Goal: Communication & Community: Answer question/provide support

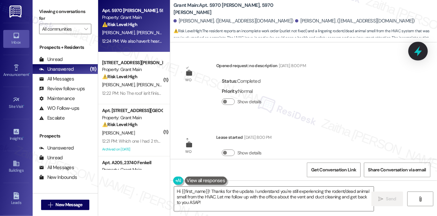
scroll to position [322, 0]
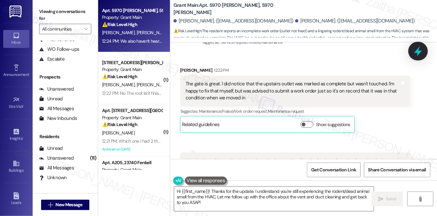
click at [417, 53] on icon at bounding box center [418, 51] width 11 height 11
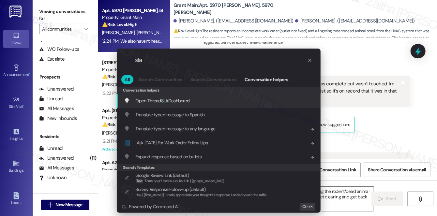
type input "sla"
click at [165, 99] on span "SLA" at bounding box center [164, 101] width 7 height 6
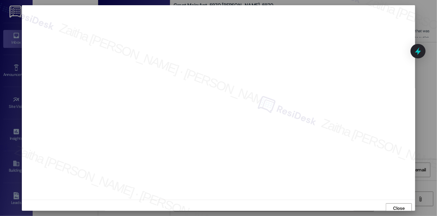
scroll to position [3, 0]
click at [392, 209] on span "Close" at bounding box center [399, 206] width 14 height 10
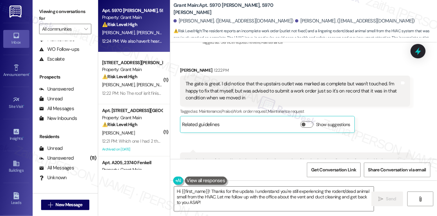
drag, startPoint x: 345, startPoint y: 15, endPoint x: 343, endPoint y: 11, distance: 4.1
click at [345, 15] on div "Tyler Hinckley. (hinckleytyler4@gmail.com) Kayleigh Ostasiewski. (kayleigh.osta…" at bounding box center [306, 21] width 264 height 13
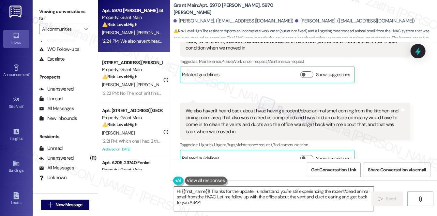
scroll to position [381, 0]
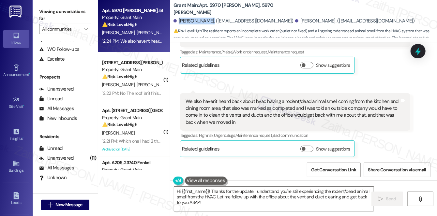
drag, startPoint x: 179, startPoint y: 20, endPoint x: 206, endPoint y: 18, distance: 27.2
click at [206, 18] on div "Tyler Hinckley. (hinckleytyler4@gmail.com)" at bounding box center [234, 21] width 120 height 7
copy div "Tyler Hinckley"
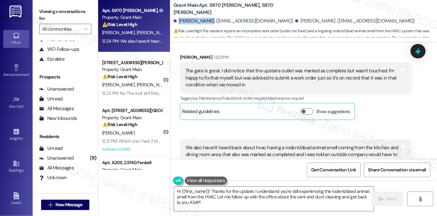
scroll to position [324, 0]
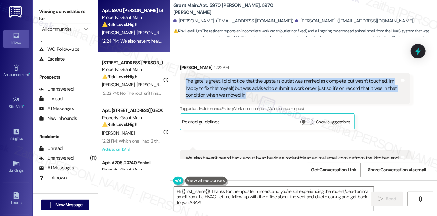
drag, startPoint x: 182, startPoint y: 82, endPoint x: 250, endPoint y: 96, distance: 69.0
click at [250, 96] on div "The gate is great. I did notice that the upstairs outlet was marked as complete…" at bounding box center [295, 88] width 230 height 31
copy div "The gate is great. I did notice that the upstairs outlet was marked as complete…"
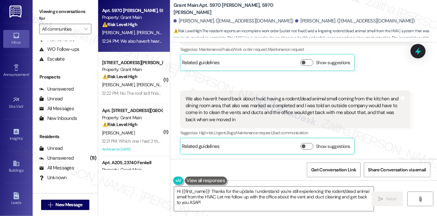
scroll to position [384, 0]
click at [186, 96] on div "We also haven't heard back about hvac having a rodent/dead animal smell coming …" at bounding box center [293, 110] width 214 height 28
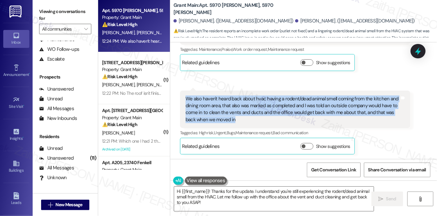
drag, startPoint x: 185, startPoint y: 97, endPoint x: 241, endPoint y: 122, distance: 62.1
click at [241, 122] on div "We also haven't heard back about hvac having a rodent/dead animal smell coming …" at bounding box center [293, 110] width 216 height 28
copy div "We also haven't heard back about hvac having a rodent/dead animal smell coming …"
click at [303, 80] on div "Received via SMS Tyler Hinckley 12:22 PM The gate is great. I did notice that t…" at bounding box center [303, 75] width 267 height 170
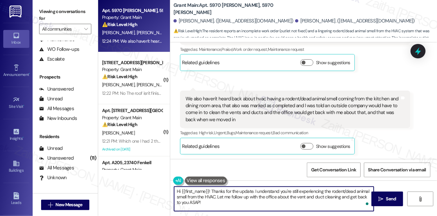
drag, startPoint x: 255, startPoint y: 191, endPoint x: 268, endPoint y: 209, distance: 21.9
click at [268, 209] on textarea "Hi {{first_name}}! Thanks for the update. I understand you're still experiencin…" at bounding box center [274, 199] width 200 height 24
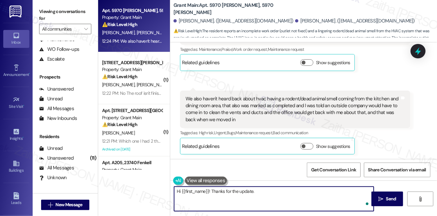
paste textarea "I understand the outlet upstairs was marked complete but not addressed, and I’l…"
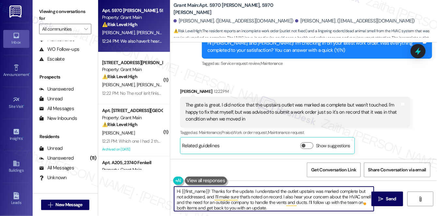
scroll to position [295, 0]
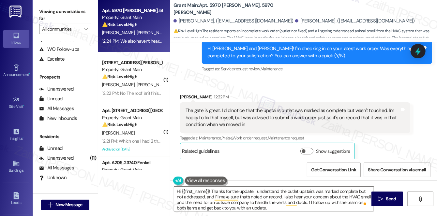
click at [182, 96] on div "Tyler Hinckley 12:22 PM" at bounding box center [295, 98] width 230 height 9
copy div "Tyler"
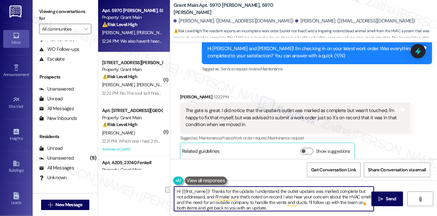
drag, startPoint x: 181, startPoint y: 192, endPoint x: 252, endPoint y: 189, distance: 70.2
click at [252, 189] on textarea "Hi {{first_name}}! Thanks for the update. I understand the outlet upstairs was …" at bounding box center [274, 199] width 200 height 24
paste textarea "Tyler"
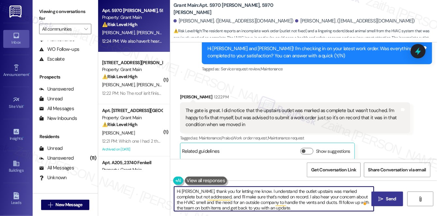
type textarea "Hi Tyler, thank you for letting me know. I understand the outlet upstairs was m…"
click at [392, 201] on span "Send" at bounding box center [391, 199] width 10 height 7
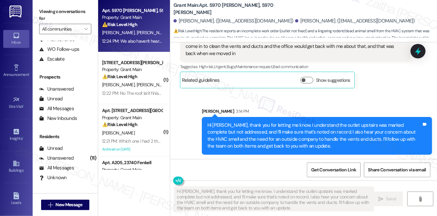
scroll to position [450, 0]
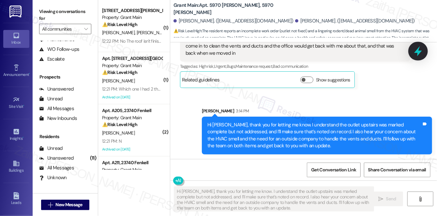
click at [416, 53] on icon at bounding box center [418, 51] width 8 height 10
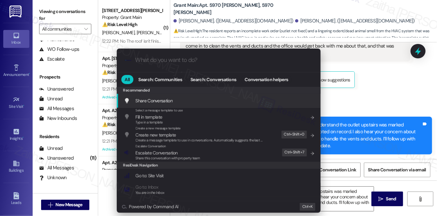
click at [166, 154] on span "Escalate Conversation" at bounding box center [157, 153] width 42 height 6
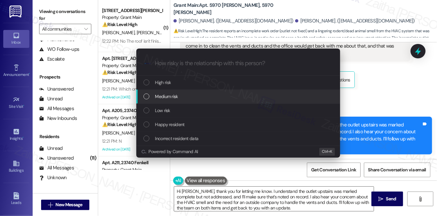
click at [170, 97] on span "Medium risk" at bounding box center [166, 96] width 23 height 7
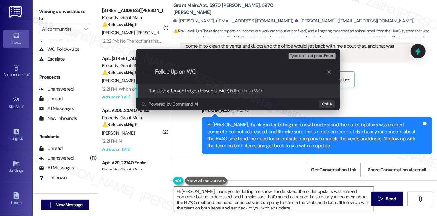
paste input "#48438 -Upstairs outlet coming out of the wall"
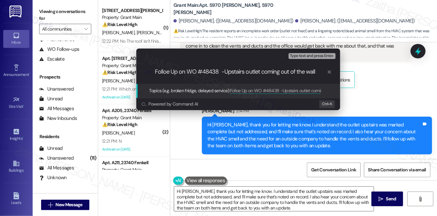
drag, startPoint x: 221, startPoint y: 70, endPoint x: 315, endPoint y: 68, distance: 94.3
click at [315, 69] on input "Folloe Up on WO #48438 -Upstairs outlet coming out of the wall" at bounding box center [241, 72] width 172 height 7
click at [168, 72] on input "Folloe Up on WO #48438" at bounding box center [241, 72] width 172 height 7
click at [244, 75] on input "Follow Up on WO #48438" at bounding box center [241, 72] width 172 height 7
paste input "#48115"
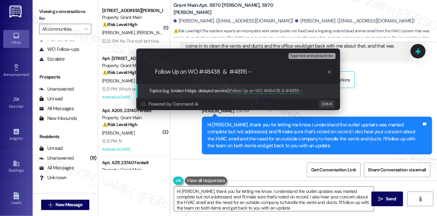
type input "Follow Up on WO #48438 & #48115"
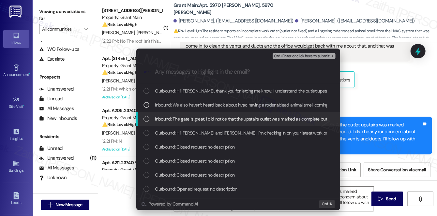
click at [242, 120] on span "Inbound: The gate is great. I did notice that the upstairs outlet was marked as…" at bounding box center [384, 119] width 459 height 7
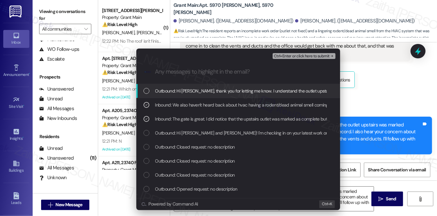
click at [306, 56] on span "Ctrl+Enter or click here to submit" at bounding box center [302, 56] width 56 height 5
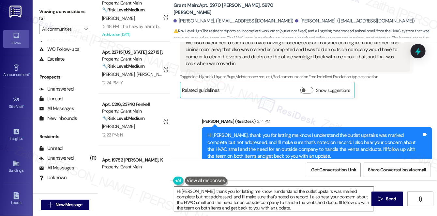
scroll to position [517, 0]
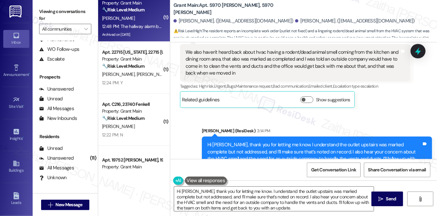
click at [134, 18] on div "K. Riley" at bounding box center [132, 18] width 62 height 8
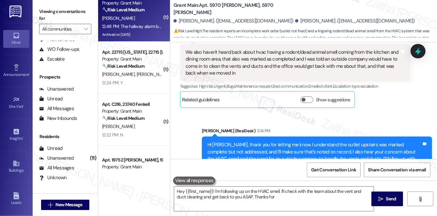
type textarea "Hey {{first_name}}! I'm following up on the HVAC smell. I'll check with the tea…"
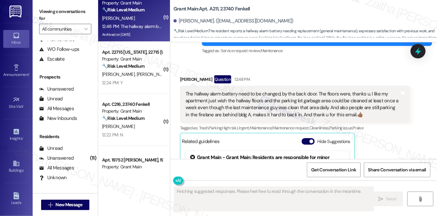
scroll to position [7918, 0]
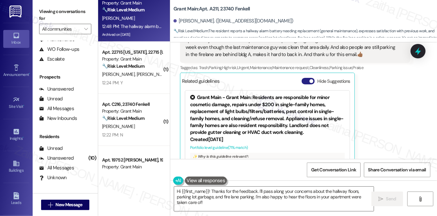
click at [305, 78] on button "Hide Suggestions" at bounding box center [308, 81] width 13 height 7
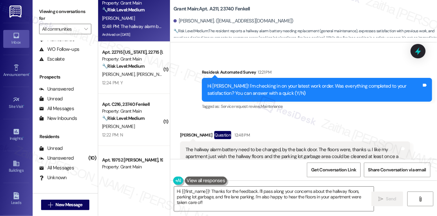
scroll to position [7831, 0]
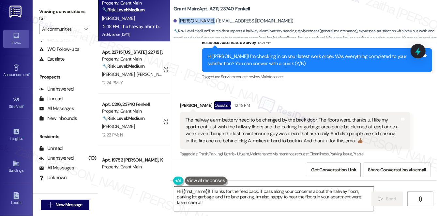
drag, startPoint x: 179, startPoint y: 21, endPoint x: 206, endPoint y: 20, distance: 26.8
click at [206, 20] on div "Kimberly Riley. (foxyk_690001@yahoo.com)" at bounding box center [234, 21] width 120 height 7
copy div "Kimberly Riley"
drag, startPoint x: 209, startPoint y: 21, endPoint x: 266, endPoint y: 20, distance: 56.8
click at [266, 20] on div "Kimberly Riley. (foxyk_690001@yahoo.com)" at bounding box center [234, 21] width 120 height 7
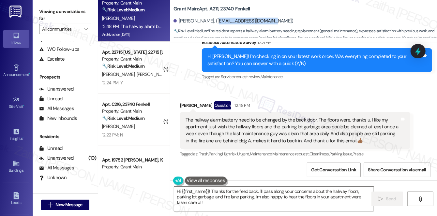
copy div "foxyk_690001@yahoo.com"
click at [288, 87] on div "Received via SMS Kimberly Riley Question 12:48 PM The hallway alarm battery nee…" at bounding box center [303, 134] width 267 height 94
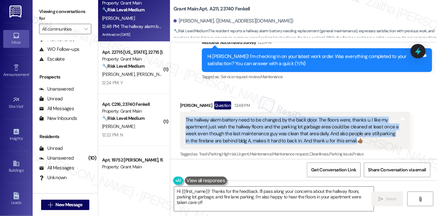
drag, startPoint x: 185, startPoint y: 98, endPoint x: 348, endPoint y: 120, distance: 164.9
click at [348, 120] on div "The hallway alarm battery need to be changed, by the back door. The floors were…" at bounding box center [293, 131] width 216 height 28
copy div "The hallway alarm battery need to be changed, by the back door. The floors were…"
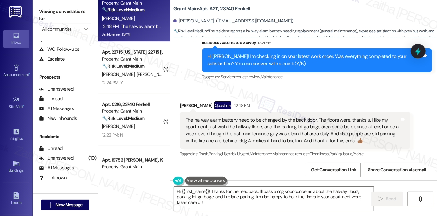
click at [307, 87] on div "Received via SMS Kimberly Riley Question 12:48 PM The hallway alarm battery nee…" at bounding box center [303, 134] width 267 height 94
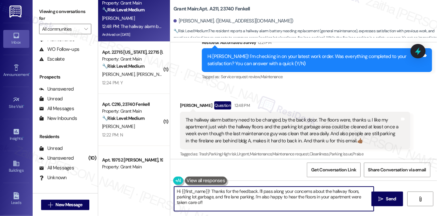
click at [210, 202] on textarea "Hi {{first_name}}! Thanks for the feedback. I'll pass along your concerns about…" at bounding box center [274, 199] width 200 height 24
paste textarea "Regarding the alarm, just to confirm—was it the hallway alarm near the back doo…"
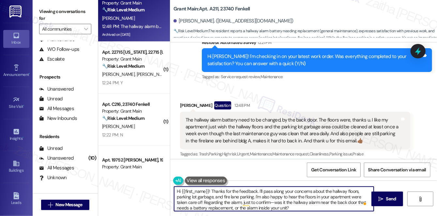
click at [203, 203] on textarea "Hi {{first_name}}! Thanks for the feedback. I'll pass along your concerns about…" at bounding box center [274, 199] width 200 height 24
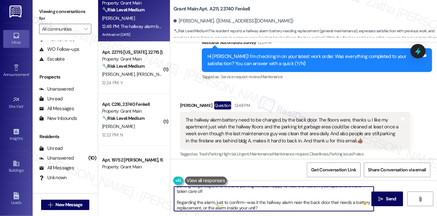
scroll to position [13, 0]
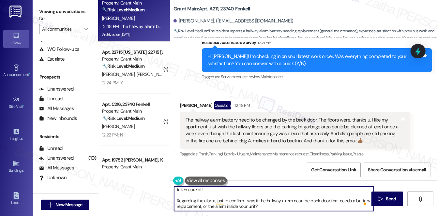
click at [266, 200] on textarea "Hi {{first_name}}! Thanks for the feedback. I'll pass along your concerns about…" at bounding box center [274, 199] width 200 height 24
type textarea "Hi {{first_name}}! Thanks for the feedback. I'll pass along your concerns about…"
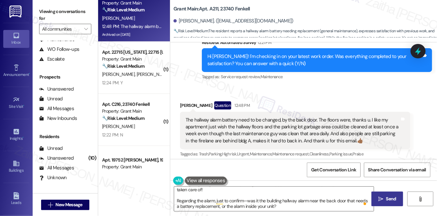
drag, startPoint x: 390, startPoint y: 200, endPoint x: 382, endPoint y: 199, distance: 7.4
click at [390, 200] on span "Send" at bounding box center [391, 199] width 10 height 7
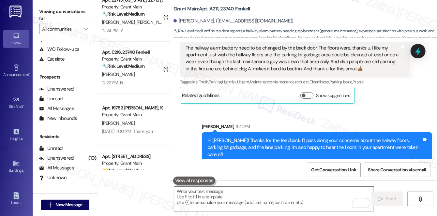
scroll to position [7905, 0]
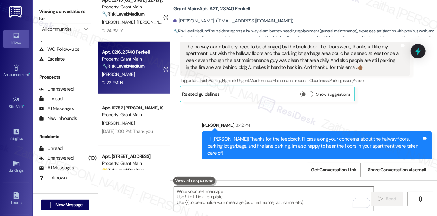
click at [156, 57] on div "Property: Grant Main" at bounding box center [132, 59] width 60 height 7
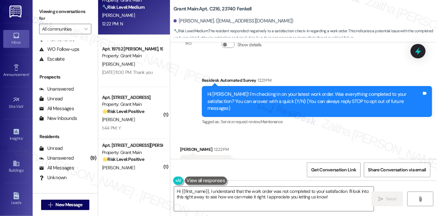
scroll to position [27, 0]
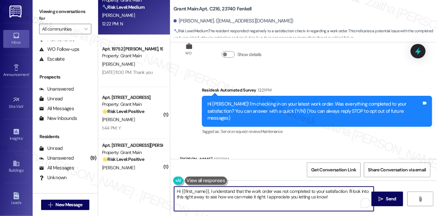
drag, startPoint x: 347, startPoint y: 191, endPoint x: 351, endPoint y: 209, distance: 18.5
click at [351, 209] on textarea "Hi {{first_name}}, I understand that the work order was not completed to your s…" at bounding box center [274, 199] width 200 height 24
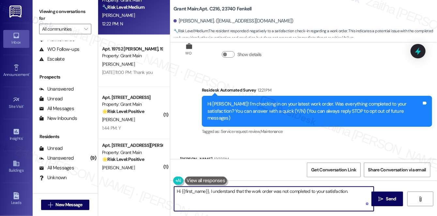
paste textarea "Can you please provide more details about what went wrong?"
click at [352, 192] on textarea "Hi {{first_name}}, I understand that the work order was not completed to your s…" at bounding box center [274, 199] width 200 height 24
click at [178, 190] on textarea "Hi {{first_name}}, I understand that the work order was not completed to your s…" at bounding box center [274, 199] width 200 height 24
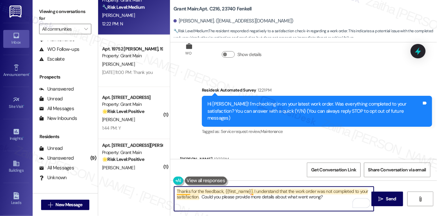
click at [189, 191] on textarea "Thanks for the feedback, {{first_name}}, I understand that the work order was n…" at bounding box center [274, 199] width 200 height 24
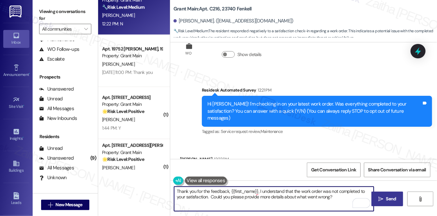
type textarea "Thank you for the feedback, {{first_name}}, I understand that the work order wa…"
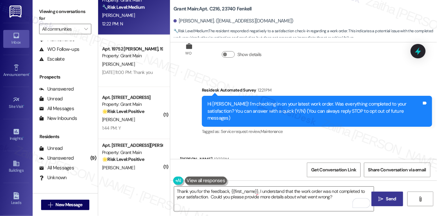
click at [388, 199] on span "Send" at bounding box center [391, 199] width 10 height 7
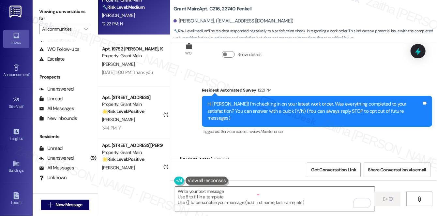
type textarea "Fetching suggested responses. Please feel free to read through the conversation…"
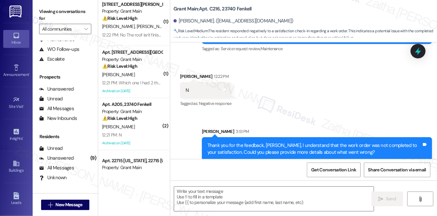
scroll to position [0, 0]
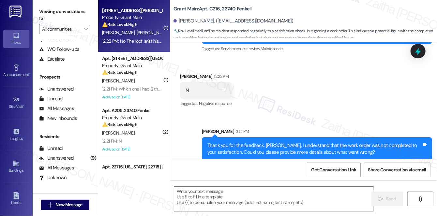
click at [138, 30] on div "[PERSON_NAME] [PERSON_NAME]" at bounding box center [132, 33] width 62 height 8
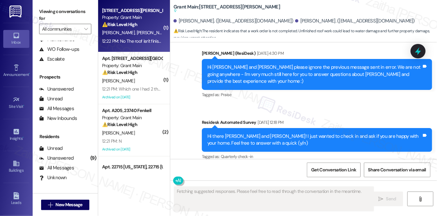
scroll to position [1712, 0]
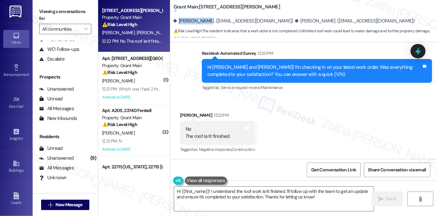
drag, startPoint x: 179, startPoint y: 20, endPoint x: 205, endPoint y: 19, distance: 26.1
click at [205, 19] on div "[PERSON_NAME]. ([EMAIL_ADDRESS][DOMAIN_NAME])" at bounding box center [234, 21] width 120 height 7
copy div "Edward Davis"
click at [321, 123] on div "Received via SMS Barbara Davis 12:22 PM No The roof isn't finished Tags and not…" at bounding box center [303, 128] width 267 height 62
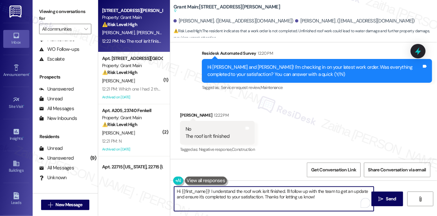
click at [327, 197] on textarea "Hi {{first_name}}! I understand the roof work isn't finished. I'll follow up wi…" at bounding box center [274, 199] width 200 height 24
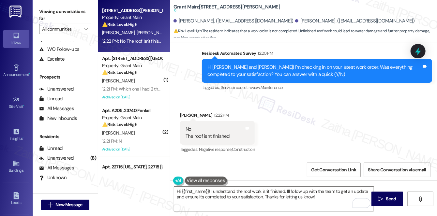
click at [181, 114] on div "Barbara Davis 12:22 PM" at bounding box center [217, 116] width 75 height 9
copy div "Barbara"
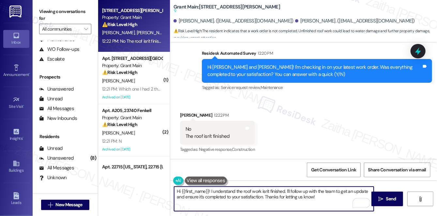
click at [197, 190] on textarea "Hi {{first_name}}! I understand the roof work isn't finished. I'll follow up wi…" at bounding box center [274, 199] width 200 height 24
paste textarea "Barbara"
type textarea "Hi [PERSON_NAME]! I understand the roof work isn't finished. I'll follow up wit…"
click at [395, 200] on span "Send" at bounding box center [391, 199] width 10 height 7
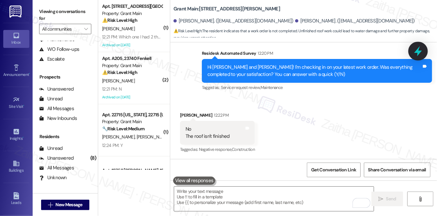
click at [419, 53] on icon at bounding box center [418, 51] width 8 height 10
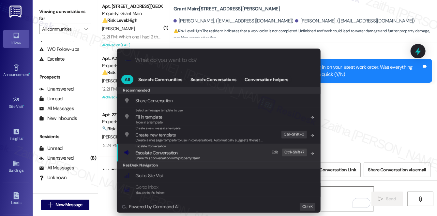
click at [153, 153] on span "Escalate Conversation" at bounding box center [157, 153] width 42 height 6
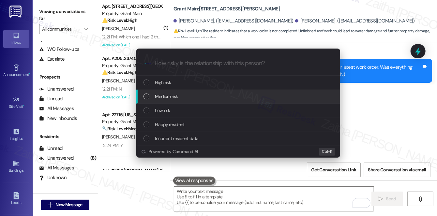
click at [167, 101] on div "Medium risk" at bounding box center [238, 97] width 204 height 14
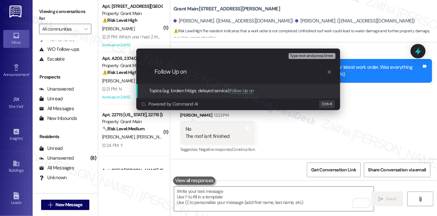
paste input "#49210"
click at [222, 71] on input "Follow Up on #49210 -Roof isn't finish" at bounding box center [241, 72] width 172 height 7
click at [267, 72] on input "Follow Up on #49210 -Roof repair isn't finish" at bounding box center [241, 72] width 172 height 7
drag, startPoint x: 235, startPoint y: 73, endPoint x: 242, endPoint y: 72, distance: 7.3
click at [242, 72] on input "Follow Up on #49210 -Roof repair isn't finished" at bounding box center [241, 72] width 172 height 7
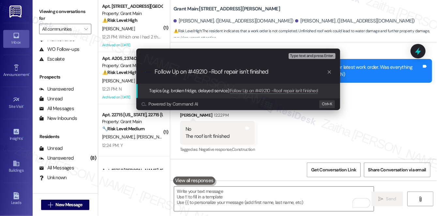
click at [241, 71] on input "Follow Up on #49210 -Roof repair isn't finished" at bounding box center [241, 72] width 172 height 7
drag, startPoint x: 240, startPoint y: 71, endPoint x: 283, endPoint y: 72, distance: 42.5
click at [283, 72] on input "Follow Up on #49210 -Roof repair isn't finished" at bounding box center [241, 72] width 172 height 7
type input "Follow Up on #49210 -Roof repair update"
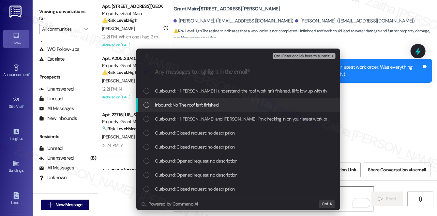
click at [256, 99] on div "Inbound: No The roof isn't finished" at bounding box center [238, 105] width 204 height 14
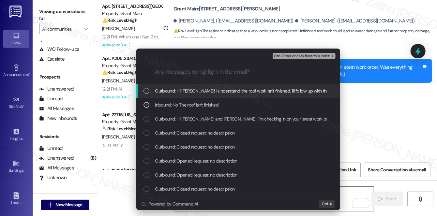
click at [301, 51] on div "Escalate Conversation Medium risk Follow Up on #49210 -Roof repair update Inbou…" at bounding box center [238, 55] width 204 height 12
click at [301, 56] on span "Ctrl+Enter or click here to submit" at bounding box center [302, 56] width 56 height 5
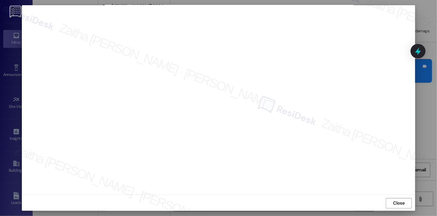
scroll to position [6, 0]
click at [395, 206] on span "Close" at bounding box center [399, 202] width 11 height 7
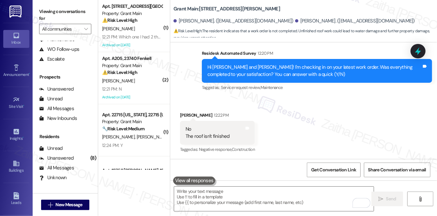
click at [418, 47] on icon at bounding box center [418, 51] width 8 height 8
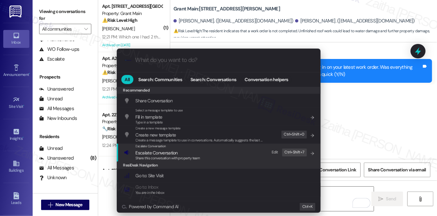
click at [163, 150] on span "Escalate Conversation" at bounding box center [157, 153] width 42 height 6
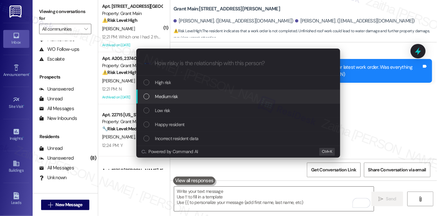
click at [177, 97] on span "Medium risk" at bounding box center [166, 96] width 23 height 7
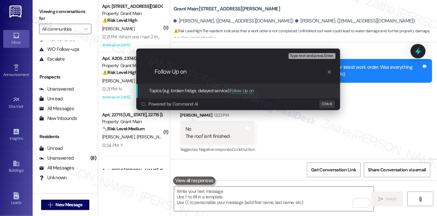
paste input "#49210"
click at [188, 73] on input "Follow Up on #49210" at bounding box center [241, 72] width 172 height 7
click at [242, 73] on input "Follow Up on WO #49210" at bounding box center [241, 72] width 172 height 7
type input "Follow Up on WO #49210 -Roof repair update"
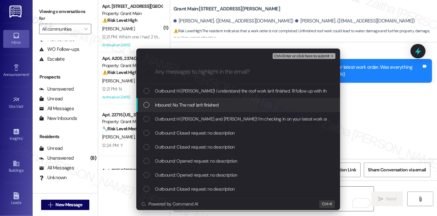
click at [210, 106] on span "Inbound: No The roof isn't finished" at bounding box center [187, 104] width 64 height 7
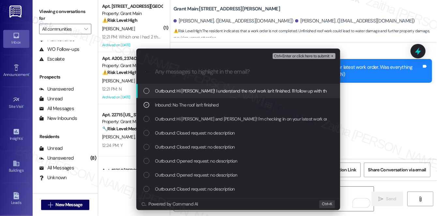
click at [291, 57] on span "Ctrl+Enter or click here to submit" at bounding box center [302, 56] width 56 height 5
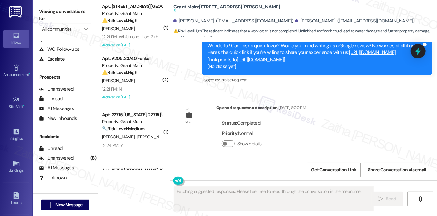
scroll to position [1712, 0]
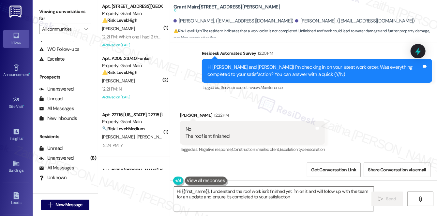
type textarea "Hi {{first_name}}, I understand the roof work isn't finished yet. I'm on it and…"
click at [140, 31] on div "[PERSON_NAME]" at bounding box center [132, 29] width 62 height 8
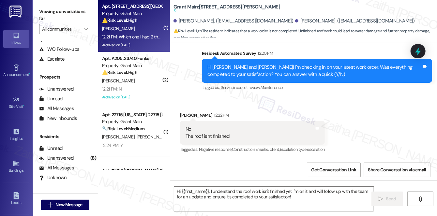
type textarea "Fetching suggested responses. Please feel free to read through the conversation…"
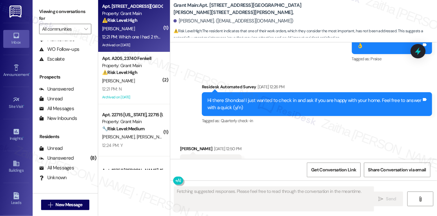
scroll to position [7134, 0]
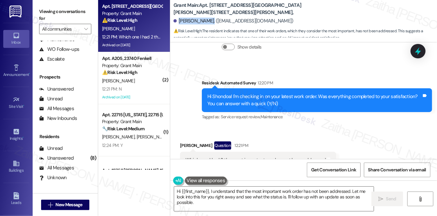
drag, startPoint x: 179, startPoint y: 21, endPoint x: 208, endPoint y: 16, distance: 29.8
click at [208, 16] on div "[PERSON_NAME]. ([EMAIL_ADDRESS][DOMAIN_NAME])" at bounding box center [306, 21] width 264 height 13
copy div "[PERSON_NAME]"
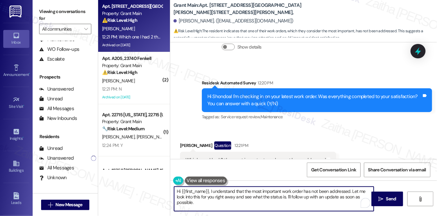
drag, startPoint x: 350, startPoint y: 191, endPoint x: 352, endPoint y: 206, distance: 15.4
click at [352, 206] on textarea "Hi {{first_name}}, I understand that the most important work order has not been…" at bounding box center [274, 199] width 200 height 24
click at [224, 203] on textarea "Hi {{first_name}}, I understand that the most important work order has not been…" at bounding box center [274, 199] width 200 height 24
click at [231, 197] on textarea "Hi {{first_name}}, I understand that the most important work order has not been…" at bounding box center [274, 199] width 200 height 24
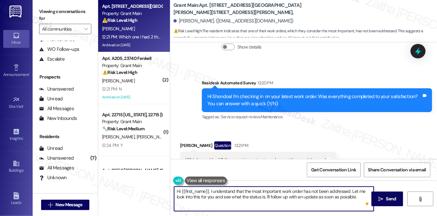
click at [355, 198] on textarea "Hi {{first_name}}, I understand that the most important work order has not been…" at bounding box center [274, 199] width 200 height 24
type textarea "Hi {{first_name}}, I understand that the most important work order has not been…"
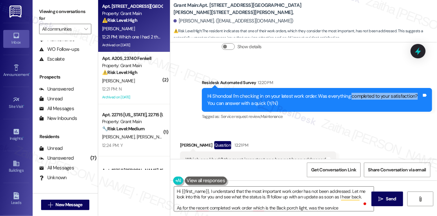
drag, startPoint x: 348, startPoint y: 72, endPoint x: 413, endPoint y: 73, distance: 65.3
click at [413, 93] on div "Hi Shondoa! I'm checking in on your latest work order. Was everything completed…" at bounding box center [315, 100] width 214 height 14
copy div "completed to your satisfaction?"
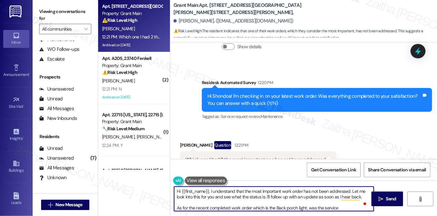
click at [342, 208] on textarea "Hi {{first_name}}, I understand that the most important work order has not been…" at bounding box center [274, 199] width 200 height 24
paste textarea "completed to your satisfaction?"
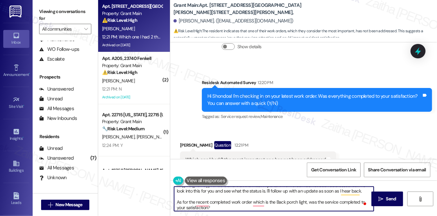
scroll to position [6, 0]
drag, startPoint x: 211, startPoint y: 208, endPoint x: 168, endPoint y: 203, distance: 43.7
click at [168, 203] on div "Apt. 3911 Courville Street, 3911 Courville Street, Property: Grant Main ⚠️ Risk…" at bounding box center [267, 108] width 339 height 216
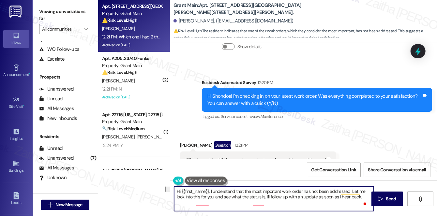
scroll to position [0, 0]
paste textarea "Regarding the recent work order for the back porch light, was the service compl…"
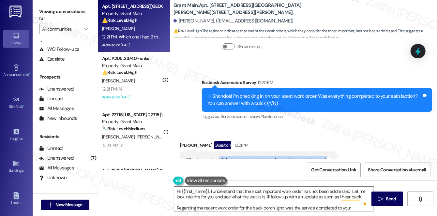
drag, startPoint x: 218, startPoint y: 135, endPoint x: 331, endPoint y: 132, distance: 112.9
click at [331, 152] on div "Which one I had 2 the most important one has not been addressed Tags and notes" at bounding box center [258, 160] width 156 height 17
copy div "2 the most important one has not been addressed Tags and notes"
click at [178, 127] on div "Received via SMS Shondoa Pruitt Question 12:21 PM Which one I had 2 the most im…" at bounding box center [303, 155] width 267 height 56
drag, startPoint x: 185, startPoint y: 134, endPoint x: 334, endPoint y: 137, distance: 149.1
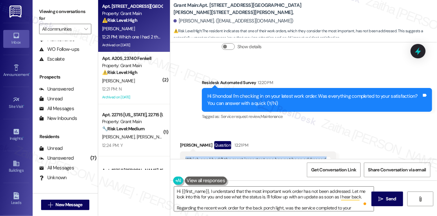
click at [334, 137] on div "Received via SMS Shondoa Pruitt Question 12:21 PM Which one I had 2 the most im…" at bounding box center [258, 159] width 166 height 47
copy div "Which one I had 2 the most important one has not been addressed Tags and notes"
click at [268, 159] on div "Received via SMS Shondoa Pruitt Question 12:21 PM Which one I had 2 the most im…" at bounding box center [258, 159] width 166 height 47
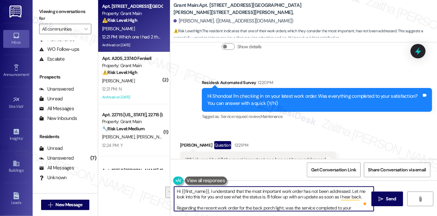
drag, startPoint x: 175, startPoint y: 192, endPoint x: 327, endPoint y: 201, distance: 152.0
click at [327, 201] on textarea "Hi {{first_name}}, I understand that the most important work order has not been…" at bounding box center [274, 199] width 200 height 24
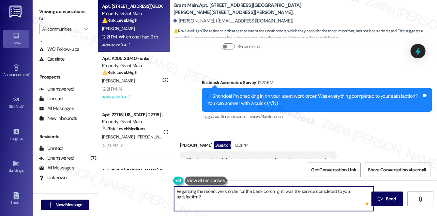
paste textarea "Thank you for your feedback—I’m sorry to hear the most important issue hasn’t b…"
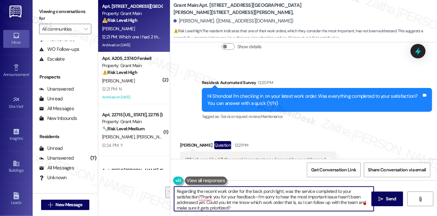
drag, startPoint x: 200, startPoint y: 196, endPoint x: 173, endPoint y: 188, distance: 29.0
click at [173, 188] on div "Regarding the recent work order for the back porch light, was the service compl…" at bounding box center [271, 199] width 200 height 25
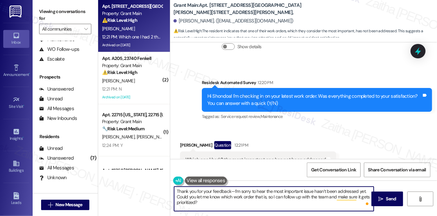
click at [205, 201] on textarea "Thank you for your feedback—I’m sorry to hear the most important issue hasn’t b…" at bounding box center [274, 199] width 200 height 24
paste textarea "Regarding the recent work order for the back porch light, was the service compl…"
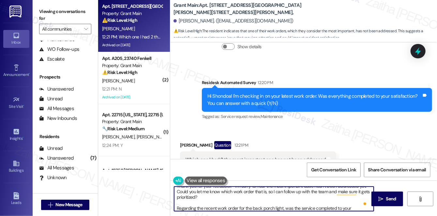
scroll to position [11, 0]
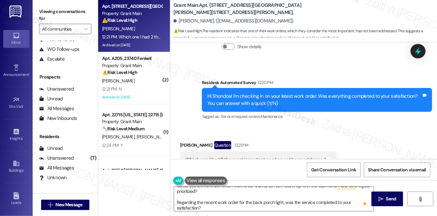
click at [186, 141] on div "Shondoa Pruitt Question 12:21 PM" at bounding box center [258, 146] width 156 height 10
copy div "Shondoa"
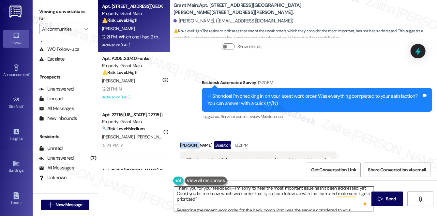
scroll to position [0, 0]
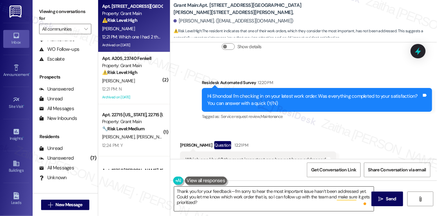
click at [230, 189] on textarea "Thank you for your feedback—I’m sorry to hear the most important issue hasn’t b…" at bounding box center [274, 199] width 200 height 24
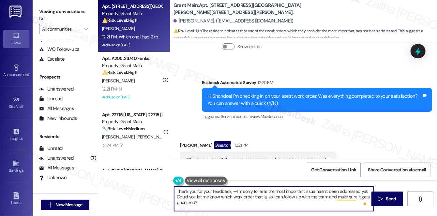
paste textarea "Shondoa"
drag, startPoint x: 355, startPoint y: 196, endPoint x: 357, endPoint y: 204, distance: 8.5
click at [357, 204] on textarea "Thank you for your feedback, Shondoa. I’m sorry to hear the most important issu…" at bounding box center [274, 199] width 200 height 24
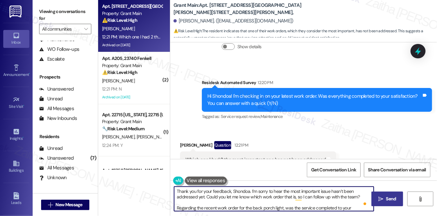
type textarea "Thank you for your feedback, Shondoa. I’m sorry to hear the most important issu…"
click at [385, 197] on span "Send" at bounding box center [391, 199] width 13 height 7
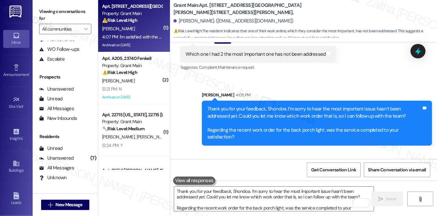
scroll to position [7260, 0]
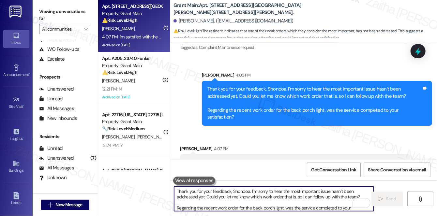
drag, startPoint x: 227, startPoint y: 191, endPoint x: 226, endPoint y: 187, distance: 3.6
click at [227, 191] on textarea "Thank you for your feedback, Shondoa. I’m sorry to hear the most important issu…" at bounding box center [274, 199] width 200 height 24
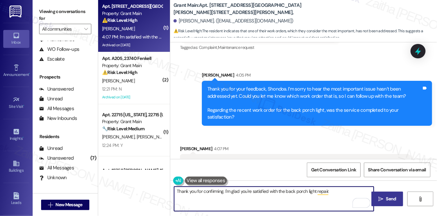
click at [336, 194] on textarea "Thank you for confirming. I'm glad you're satisfied with the back porch light r…" at bounding box center [274, 199] width 200 height 24
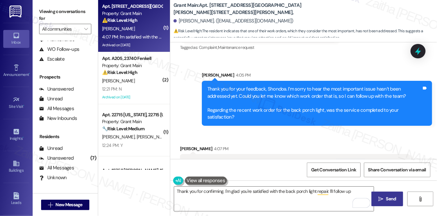
drag, startPoint x: 331, startPoint y: 137, endPoint x: 361, endPoint y: 138, distance: 29.4
click at [361, 159] on div "I'm satisfied with the back porch light. My issues is the work order for the ho…" at bounding box center [293, 166] width 214 height 14
copy div "hot water tan"
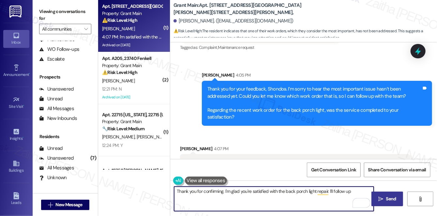
click at [349, 193] on textarea "Thank you for confirming. I'm glad you're satisfied with the back porch light r…" at bounding box center [274, 199] width 200 height 24
paste textarea "hot water tan"
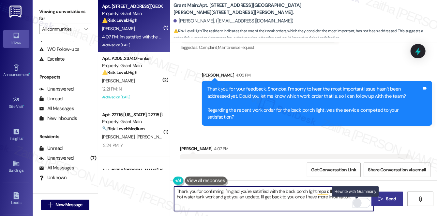
type textarea "Thank you for confirming. I'm glad you're satisfied with the back porch light r…"
click at [356, 202] on div "Rewrite with Grammarly" at bounding box center [357, 204] width 7 height 8
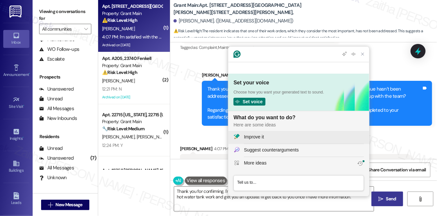
scroll to position [0, 0]
click at [278, 139] on div "Improve it" at bounding box center [304, 137] width 120 height 7
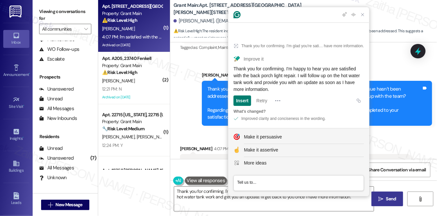
drag, startPoint x: 234, startPoint y: 69, endPoint x: 316, endPoint y: 88, distance: 84.5
click at [316, 88] on div "Thank you for confirming. I'm happy to hear you are satisfied with the back por…" at bounding box center [299, 79] width 131 height 27
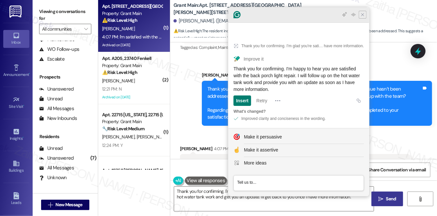
click at [362, 17] on icon "Close Grammarly Assistant" at bounding box center [362, 14] width 5 height 5
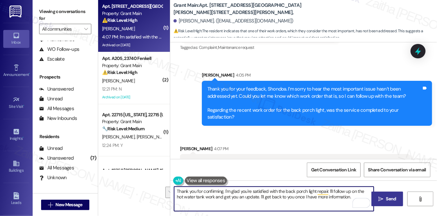
drag, startPoint x: 176, startPoint y: 192, endPoint x: 343, endPoint y: 201, distance: 167.0
click at [343, 201] on textarea "Thank you for confirming. I'm glad you're satisfied with the back porch light r…" at bounding box center [274, 199] width 200 height 24
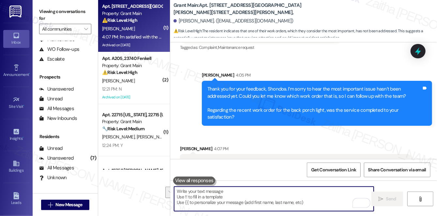
paste textarea "Thank you for confirming. I'm happy to hear you are satisfied with the back por…"
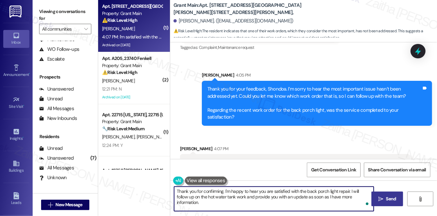
type textarea "Thank you for confirming. I'm happy to hear you are satisfied with the back por…"
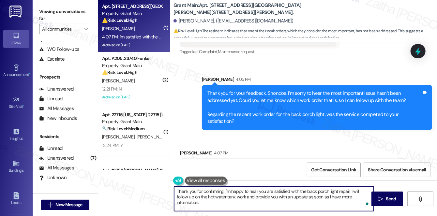
scroll to position [7260, 0]
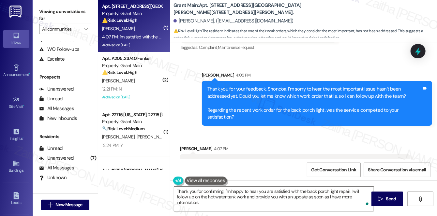
drag, startPoint x: 394, startPoint y: 200, endPoint x: 365, endPoint y: 162, distance: 47.8
click at [394, 200] on span "Send" at bounding box center [391, 199] width 10 height 7
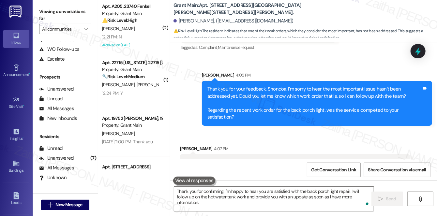
scroll to position [7290, 0]
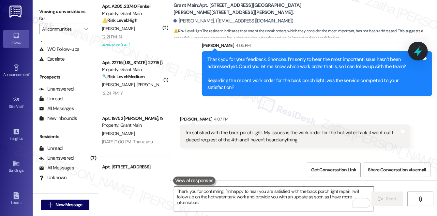
click at [423, 48] on icon at bounding box center [418, 51] width 11 height 11
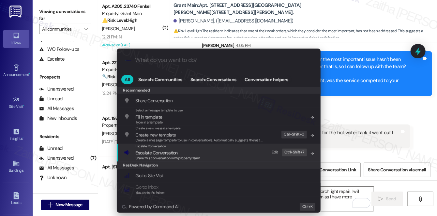
click at [159, 156] on span "Share this conversation with property team" at bounding box center [168, 158] width 65 height 5
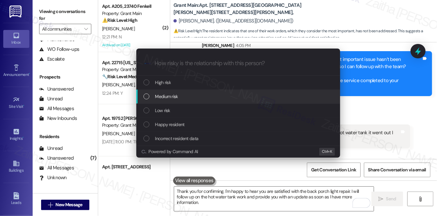
click at [178, 98] on span "Medium risk" at bounding box center [166, 96] width 23 height 7
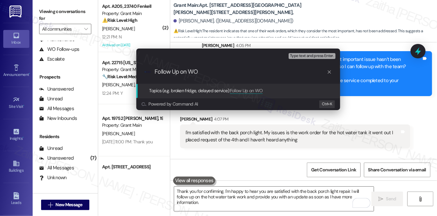
paste input "49234"
click at [199, 69] on input "Follow Up on WO 49234" at bounding box center [241, 72] width 172 height 7
click at [233, 75] on input "Follow Up on WO #49234" at bounding box center [241, 72] width 172 height 7
type input "Follow Up on WO #49234 -Hot water tank update"
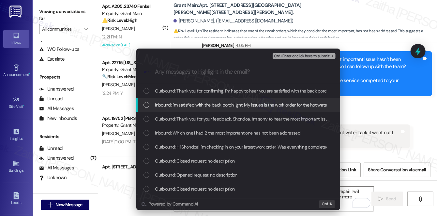
click at [228, 104] on span "Inbound: I'm satisfied with the back porch light. My issues is the work order f…" at bounding box center [310, 104] width 310 height 7
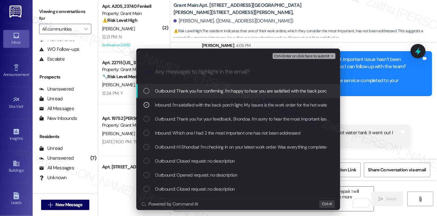
click at [295, 55] on span "Ctrl+Enter or click here to submit" at bounding box center [302, 56] width 56 height 5
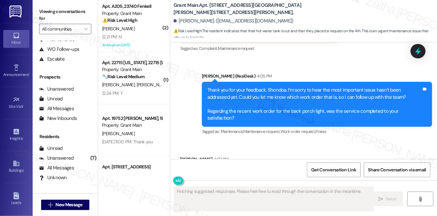
scroll to position [7390, 0]
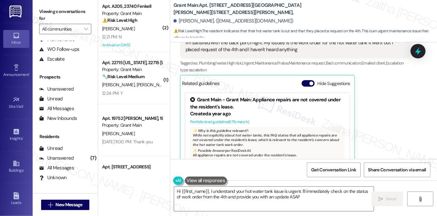
type textarea "Hi {{first_name}}, I understand your hot water tank issue is urgent. I'll immed…"
click at [301, 77] on div "Related guidelines Hide Suggestions" at bounding box center [267, 83] width 171 height 13
click at [304, 80] on button "Hide Suggestions" at bounding box center [308, 83] width 13 height 7
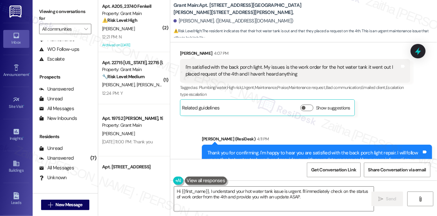
scroll to position [7336, 0]
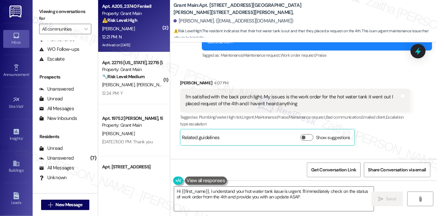
click at [149, 44] on div "Archived on [DATE]" at bounding box center [132, 45] width 62 height 8
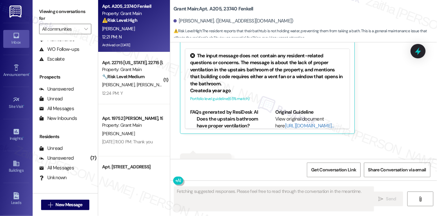
scroll to position [3760, 0]
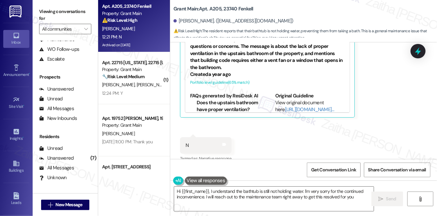
type textarea "Hi {{first_name}}, I understand the bathtub is still not holding water. I'm ver…"
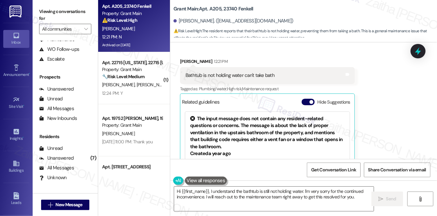
scroll to position [3671, 0]
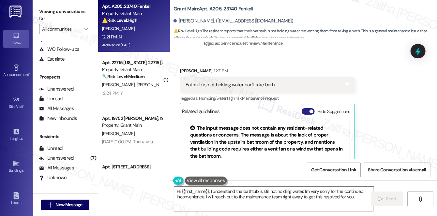
click at [304, 108] on button "Hide Suggestions" at bounding box center [308, 111] width 13 height 7
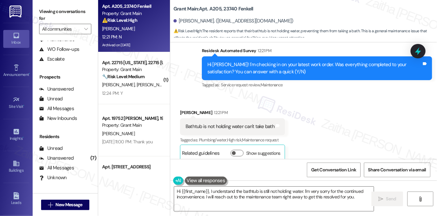
scroll to position [3614, 0]
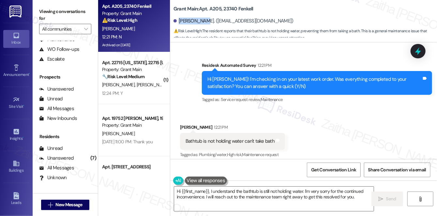
drag, startPoint x: 179, startPoint y: 21, endPoint x: 203, endPoint y: 18, distance: 23.7
click at [203, 18] on div "[PERSON_NAME]. ([EMAIL_ADDRESS][DOMAIN_NAME])" at bounding box center [234, 21] width 120 height 7
copy div "[PERSON_NAME]"
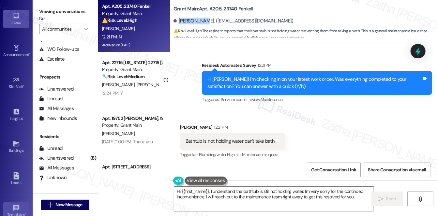
scroll to position [29, 0]
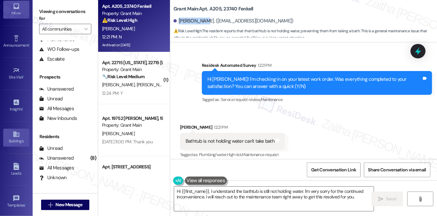
click at [14, 135] on icon at bounding box center [16, 135] width 6 height 6
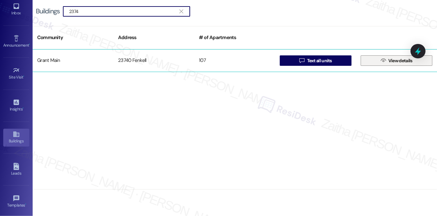
type input "2374"
click at [391, 61] on span "View details" at bounding box center [401, 60] width 24 height 7
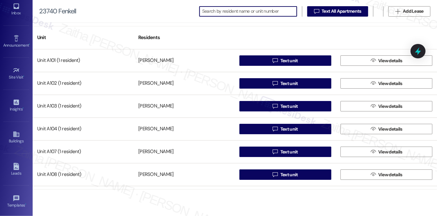
click at [234, 11] on input at bounding box center [249, 11] width 95 height 9
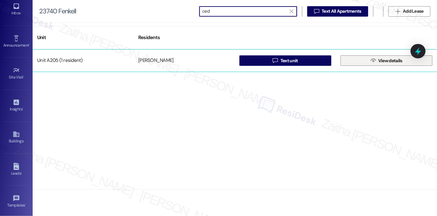
type input "ced"
click at [393, 60] on span "View details" at bounding box center [391, 60] width 24 height 7
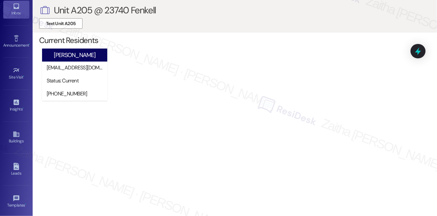
click at [13, 18] on div "Inbox Go to Inbox" at bounding box center [16, 9] width 26 height 32
click at [13, 18] on link "Inbox" at bounding box center [16, 10] width 26 height 18
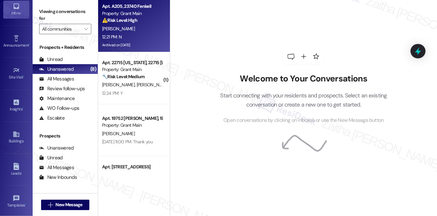
click at [148, 32] on div "[PERSON_NAME]" at bounding box center [132, 29] width 62 height 8
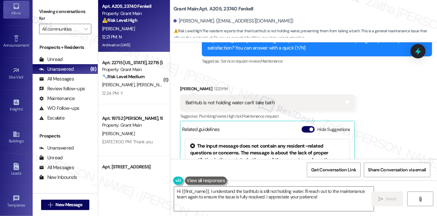
scroll to position [3642, 0]
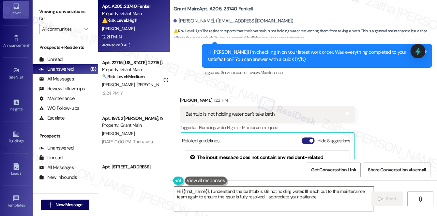
click at [304, 138] on button "Hide Suggestions" at bounding box center [308, 141] width 13 height 7
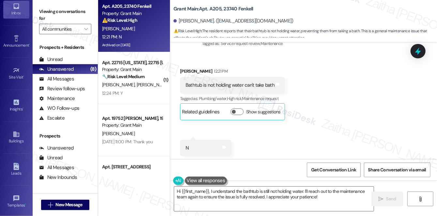
scroll to position [3674, 0]
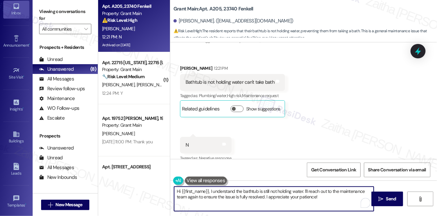
drag, startPoint x: 304, startPoint y: 190, endPoint x: 325, endPoint y: 203, distance: 24.4
click at [325, 203] on textarea "Hi {{first_name}}, I understand the bathtub is still not holding water. I'll re…" at bounding box center [274, 199] width 200 height 24
type textarea "Hi {{first_name}}, I understand the bathtub is still not holding water. Just to…"
drag, startPoint x: 175, startPoint y: 193, endPoint x: 246, endPoint y: 201, distance: 71.6
click at [246, 203] on textarea "Hi {{first_name}}, I understand the bathtub is still not holding water. Just to…" at bounding box center [274, 199] width 200 height 24
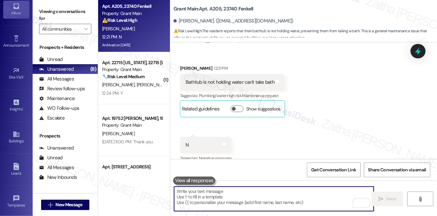
click at [234, 198] on textarea "To enrich screen reader interactions, please activate Accessibility in Grammarl…" at bounding box center [274, 199] width 200 height 24
paste textarea "Hi {{first_name}}, I understand the bathtub is still not holding water, and I’m…"
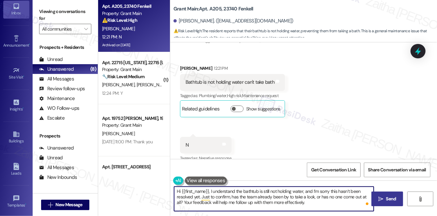
type textarea "Hi {{first_name}}, I understand the bathtub is still not holding water, and I’m…"
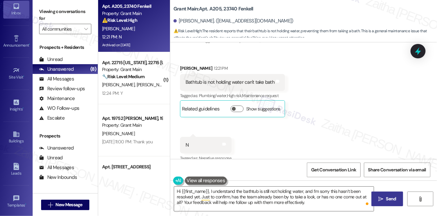
click at [389, 197] on span "Send" at bounding box center [391, 199] width 10 height 7
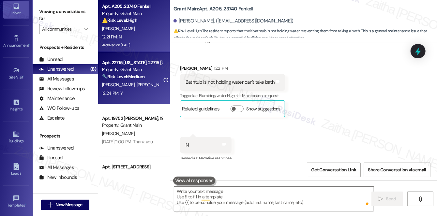
scroll to position [3673, 0]
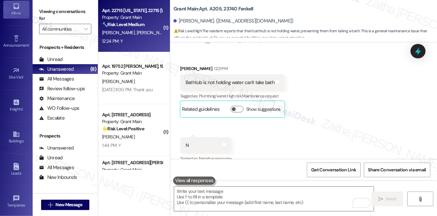
click at [144, 45] on div "Apt. 22715 [US_STATE], 22715 [US_STATE] Property: Grant Main 🔧 Risk Level: Medi…" at bounding box center [134, 26] width 72 height 52
type textarea "Fetching suggested responses. Please feel free to read through the conversation…"
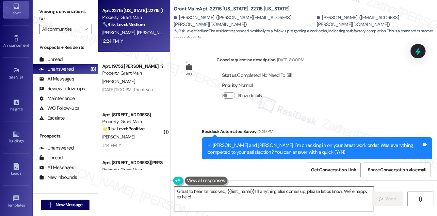
scroll to position [791, 0]
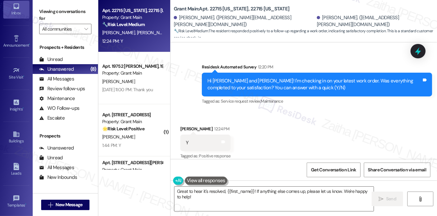
click at [185, 126] on div "[PERSON_NAME] 12:24 PM" at bounding box center [205, 130] width 50 height 9
copy div "[PERSON_NAME]"
click at [243, 192] on textarea "Great to hear it's resolved, {{first_name}}! If anything else comes up, please …" at bounding box center [273, 199] width 199 height 24
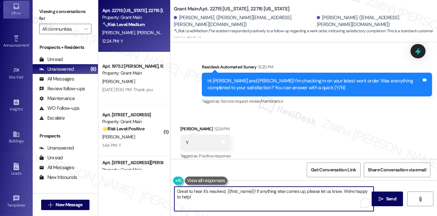
click at [243, 192] on textarea "Great to hear it's resolved, {{first_name}}! If anything else comes up, please …" at bounding box center [273, 199] width 199 height 24
paste textarea "[PERSON_NAME]"
click at [241, 191] on textarea "Great to hear it's resolved, [PERSON_NAME]! If anything else comes up, please l…" at bounding box center [273, 199] width 199 height 24
drag, startPoint x: 327, startPoint y: 191, endPoint x: 374, endPoint y: 191, distance: 47.3
click at [374, 191] on div "Great to hear it's resolved, [PERSON_NAME]! If anything else comes up, please l…" at bounding box center [303, 205] width 266 height 49
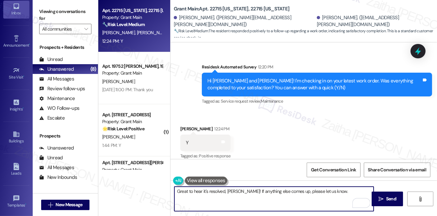
paste textarea "We'd also love to hear your thoughts. Has {{property}} lived up to your expecta…"
click at [327, 192] on textarea "Great to hear it's resolved, [PERSON_NAME]! If anything else comes up, please l…" at bounding box center [273, 199] width 199 height 24
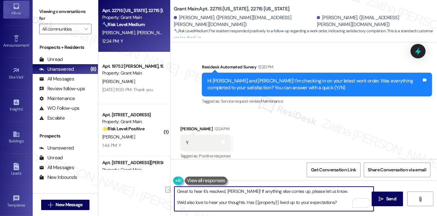
drag, startPoint x: 174, startPoint y: 202, endPoint x: 336, endPoint y: 205, distance: 162.2
click at [336, 205] on textarea "Great to hear it's resolved, [PERSON_NAME]! If anything else comes up, please l…" at bounding box center [273, 199] width 199 height 24
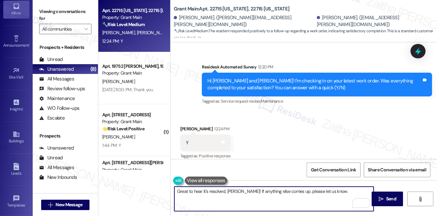
paste textarea "We truly value your opinion and would appreciate your honest feedback. Has {{pr…"
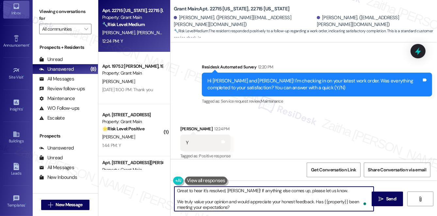
scroll to position [0, 0]
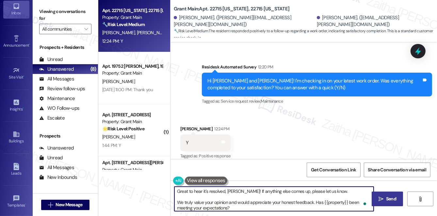
type textarea "Great to hear it's resolved, [PERSON_NAME]! If anything else comes up, please l…"
click at [388, 196] on span "Send" at bounding box center [391, 199] width 10 height 7
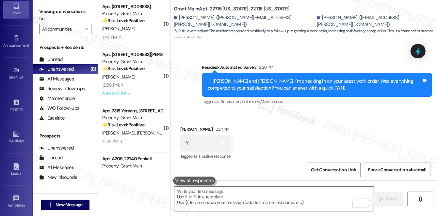
scroll to position [59, 0]
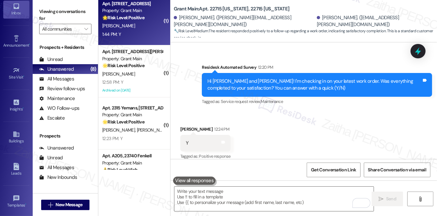
click at [159, 30] on div "1:44 PM: Y 1:44 PM: Y" at bounding box center [132, 34] width 62 height 8
type textarea "Fetching suggested responses. Please feel free to read through the conversation…"
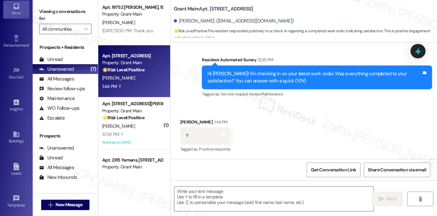
scroll to position [1176, 0]
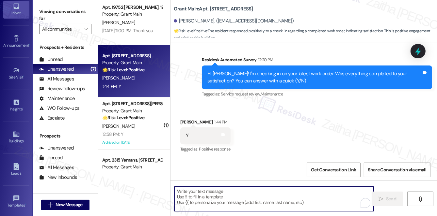
click at [196, 188] on textarea "To enrich screen reader interactions, please activate Accessibility in Grammarl…" at bounding box center [273, 199] width 199 height 24
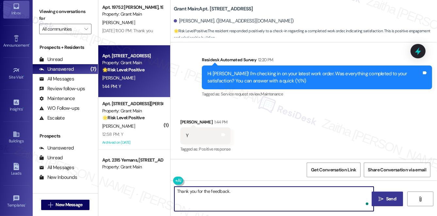
paste textarea "I'm happy the work order was completed to your satisfaction! We'd also love to …"
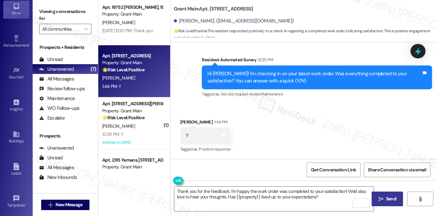
click at [184, 123] on div "[PERSON_NAME] 1:44 PM" at bounding box center [205, 123] width 50 height 9
copy div "[PERSON_NAME]"
click at [228, 190] on textarea "Thank you for the feedback. I'm happy the work order was completed to your sati…" at bounding box center [273, 199] width 199 height 24
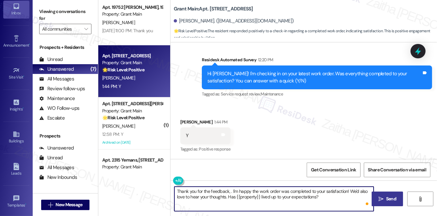
paste textarea "[PERSON_NAME]"
type textarea "Thank you for the feedback, [PERSON_NAME]. I'm happy the work order was complet…"
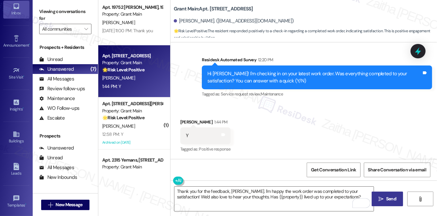
click at [381, 198] on icon "" at bounding box center [380, 199] width 5 height 5
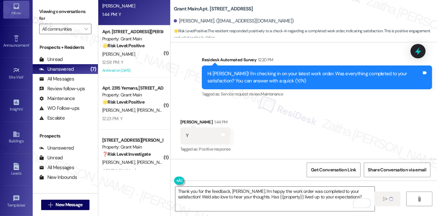
scroll to position [143, 0]
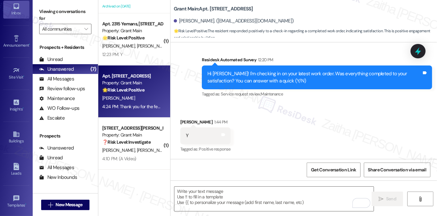
click at [151, 48] on div "[PERSON_NAME] [PERSON_NAME] [PERSON_NAME]" at bounding box center [132, 46] width 62 height 8
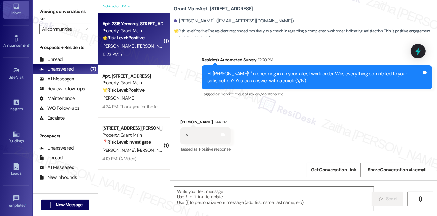
type textarea "Fetching suggested responses. Please feel free to read through the conversation…"
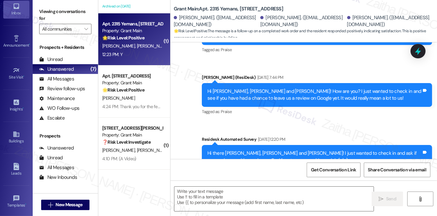
type textarea "Fetching suggested responses. Please feel free to read through the conversation…"
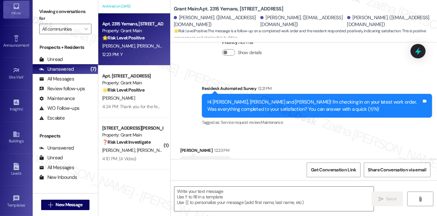
scroll to position [1819, 0]
click at [221, 193] on textarea at bounding box center [273, 199] width 199 height 24
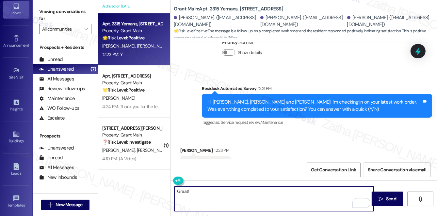
paste textarea "[PERSON_NAME]"
paste textarea "I'm happy the work order was completed to your satisfaction! We'd also love to …"
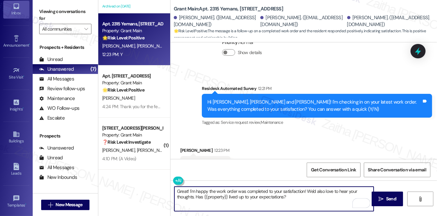
click at [184, 147] on div "[PERSON_NAME] 12:23 PM" at bounding box center [205, 151] width 50 height 9
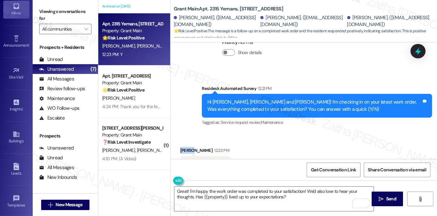
click at [184, 147] on div "[PERSON_NAME] 12:23 PM" at bounding box center [205, 151] width 50 height 9
copy div "[PERSON_NAME]"
click at [302, 189] on textarea "Great! I'm happy the work order was completed to your satisfaction! We'd also l…" at bounding box center [273, 199] width 199 height 24
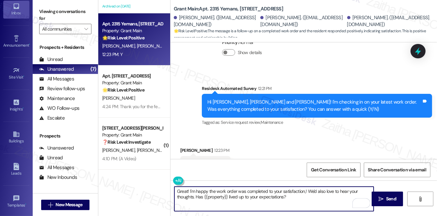
paste textarea "[PERSON_NAME]"
type textarea "Great! I'm happy the work order was completed to your satisfaction, [PERSON_NAM…"
click at [387, 197] on span "Send" at bounding box center [391, 199] width 10 height 7
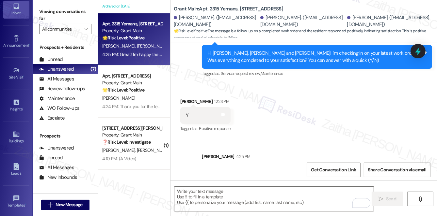
scroll to position [1872, 0]
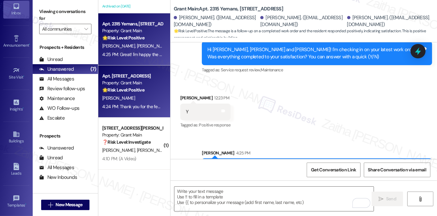
click at [123, 91] on strong "🌟 Risk Level: Positive" at bounding box center [123, 90] width 42 height 6
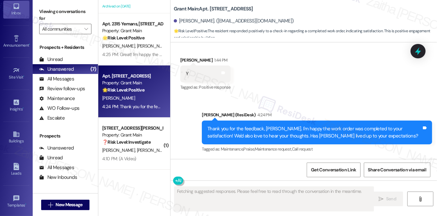
scroll to position [1238, 0]
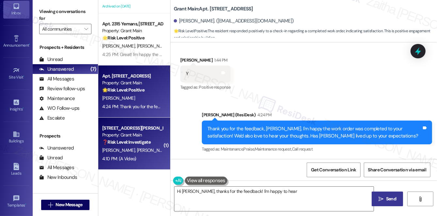
type textarea "Hi [PERSON_NAME], thanks for the feedback! I'm happy to hear the"
click at [152, 151] on div "[PERSON_NAME] [PERSON_NAME]" at bounding box center [132, 151] width 62 height 8
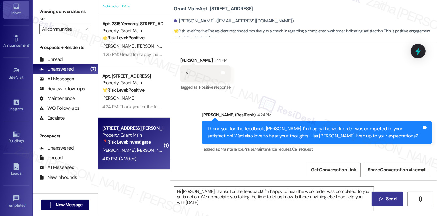
type textarea "Hi [PERSON_NAME], thanks for the feedback! I'm happy to hear the work order was…"
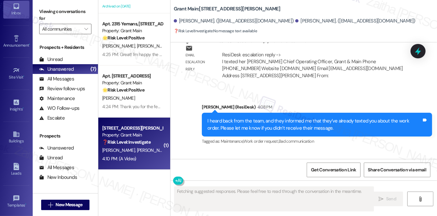
scroll to position [2056, 0]
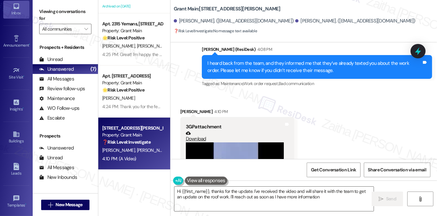
type textarea "Hi {{first_name}}, thanks for the update. I've received the video and will shar…"
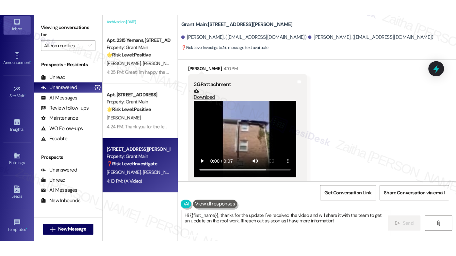
scroll to position [2123, 0]
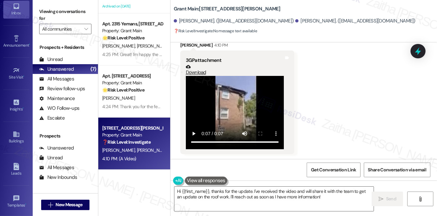
click at [245, 108] on video at bounding box center [235, 112] width 98 height 73
click at [269, 99] on video at bounding box center [235, 112] width 98 height 73
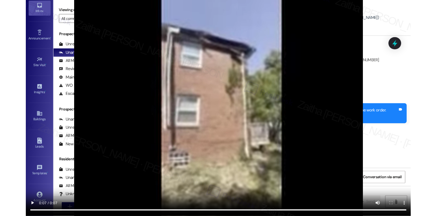
scroll to position [103, 0]
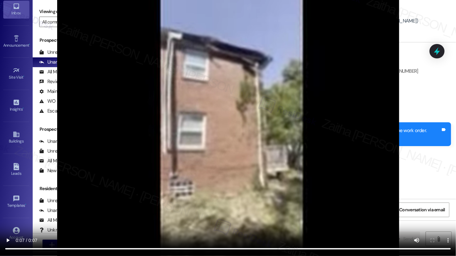
click at [347, 127] on video at bounding box center [228, 128] width 456 height 256
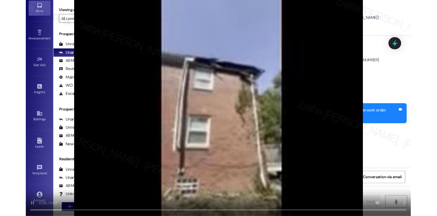
scroll to position [2123, 0]
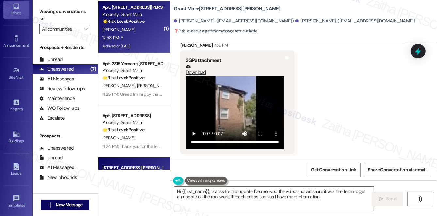
click at [148, 35] on div "12:58 PM: Y 12:58 PM: Y" at bounding box center [132, 38] width 62 height 8
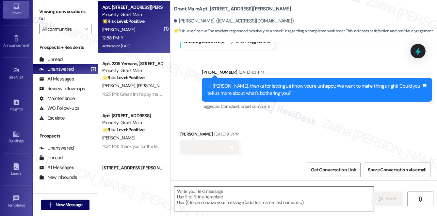
type textarea "Fetching suggested responses. Please feel free to read through the conversation…"
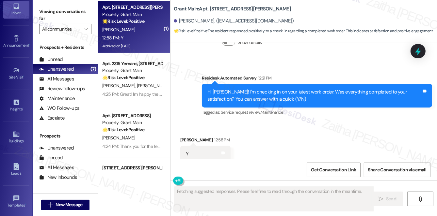
scroll to position [1006, 0]
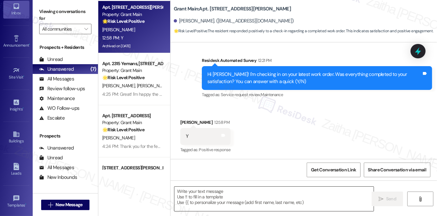
click at [208, 198] on textarea at bounding box center [273, 199] width 199 height 24
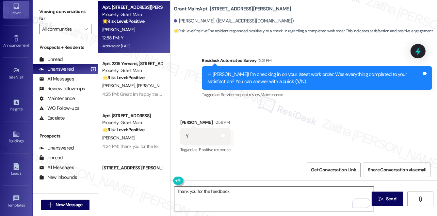
click at [186, 120] on div "[PERSON_NAME] 12:58 PM" at bounding box center [205, 123] width 50 height 9
copy div "[PERSON_NAME]"
click at [243, 192] on textarea "Thank you for the feedback," at bounding box center [273, 199] width 199 height 24
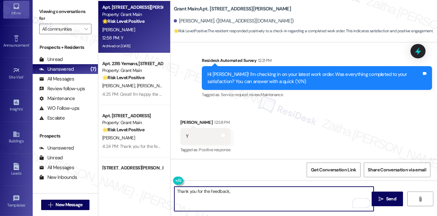
paste textarea "[PERSON_NAME]"
click at [206, 190] on textarea "Thank you for the feedback, [PERSON_NAME]" at bounding box center [273, 199] width 199 height 24
click at [260, 196] on textarea "Thank you for your feedback, [PERSON_NAME]" at bounding box center [273, 199] width 199 height 24
type textarea "Thank you for your feedback, [PERSON_NAME]!"
